Goal: Find specific page/section: Find specific page/section

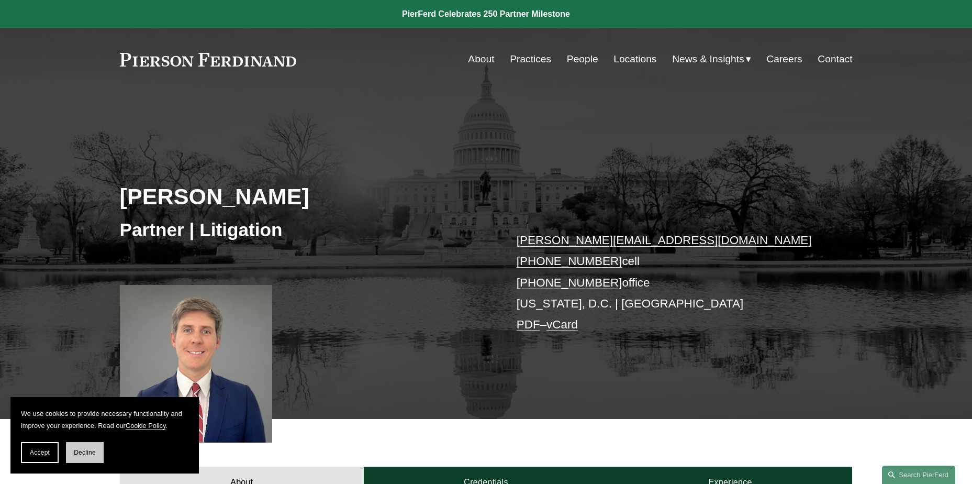
click at [82, 450] on span "Decline" at bounding box center [85, 452] width 22 height 7
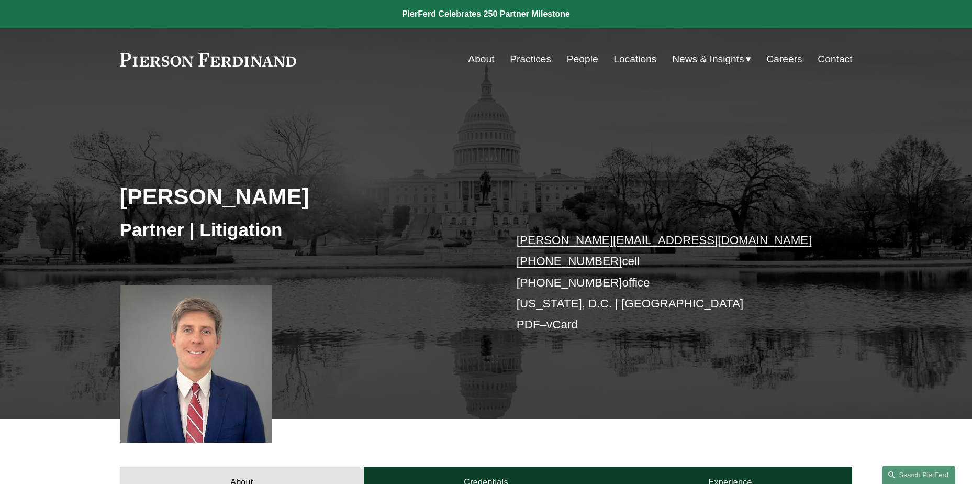
click at [574, 61] on link "People" at bounding box center [582, 59] width 31 height 20
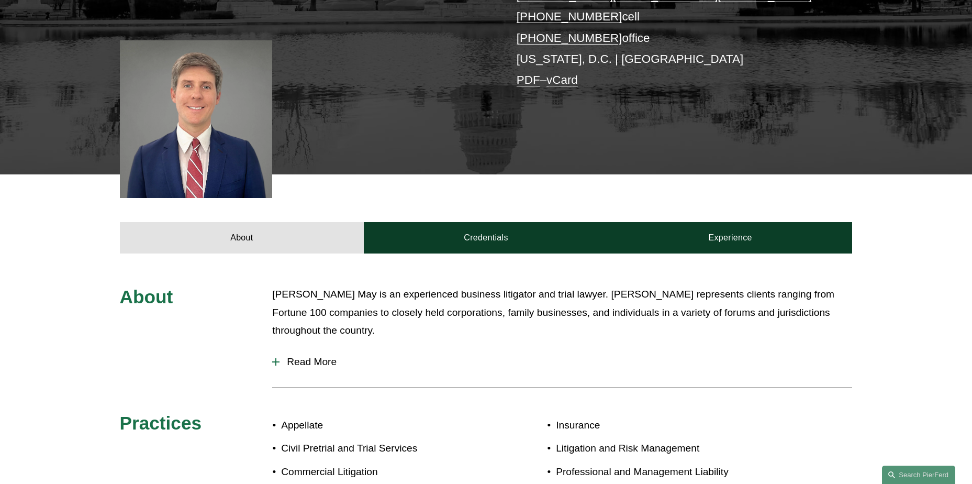
scroll to position [366, 0]
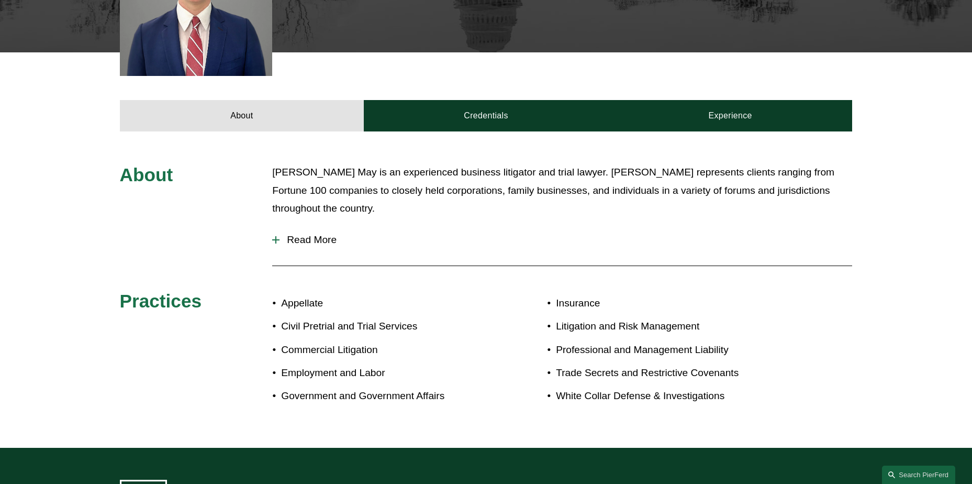
click at [272, 242] on div at bounding box center [275, 239] width 7 height 7
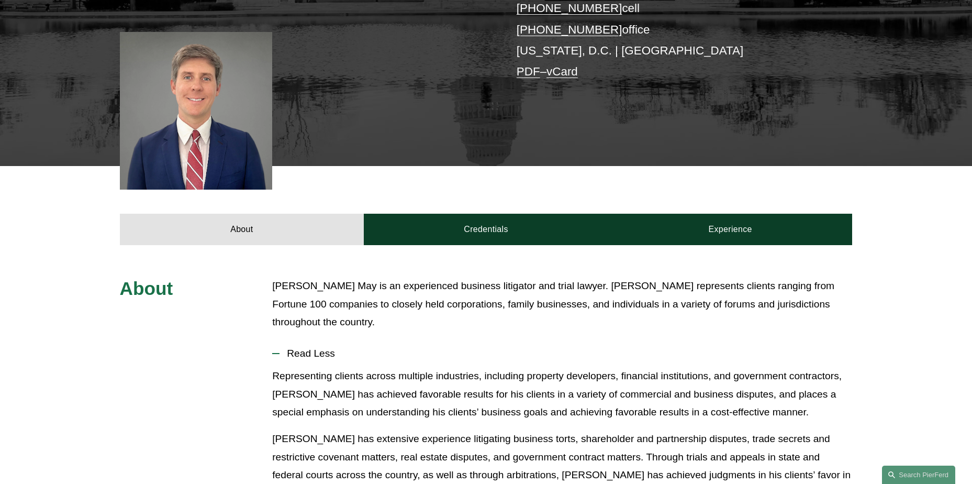
scroll to position [0, 0]
